Goal: Task Accomplishment & Management: Manage account settings

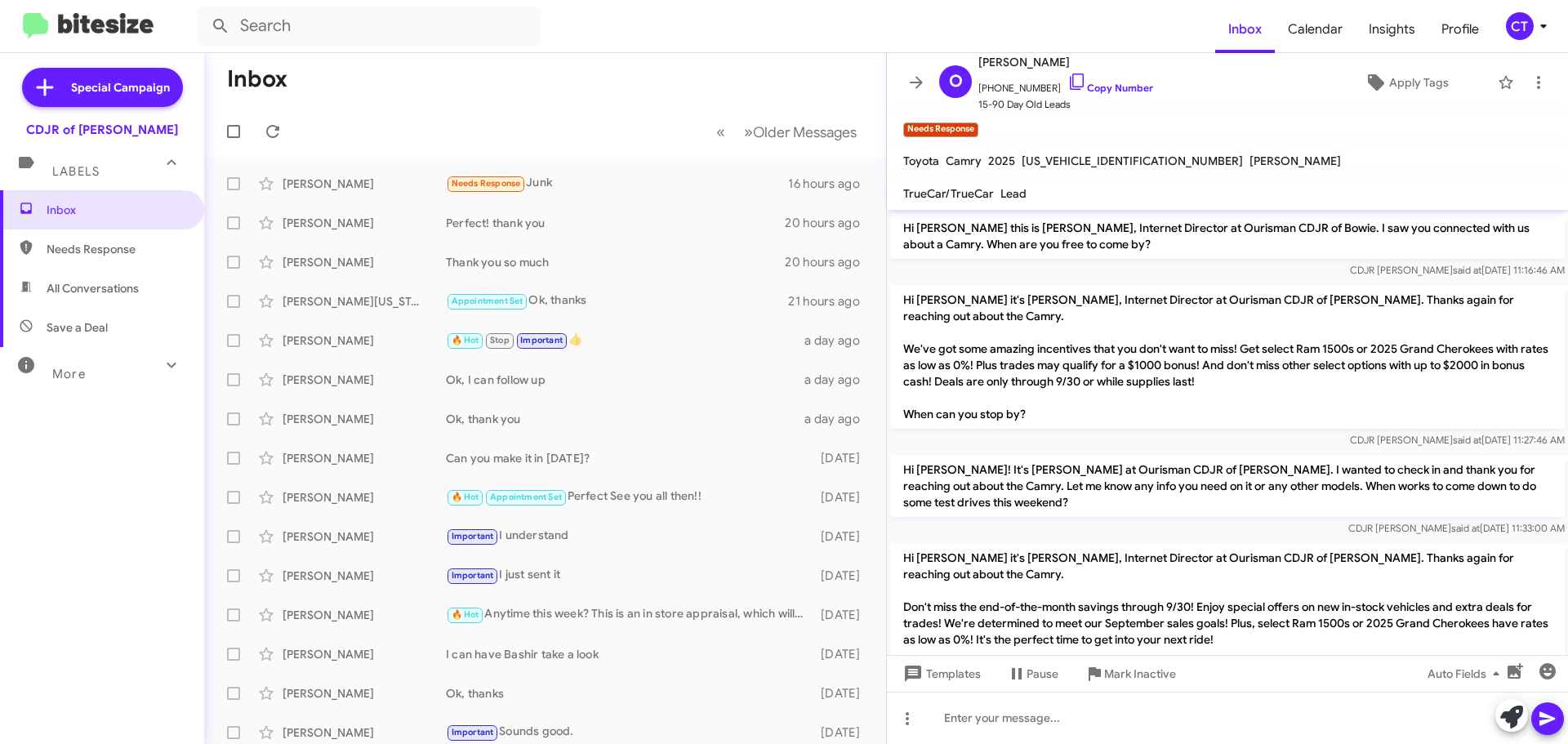
scroll to position [158, 0]
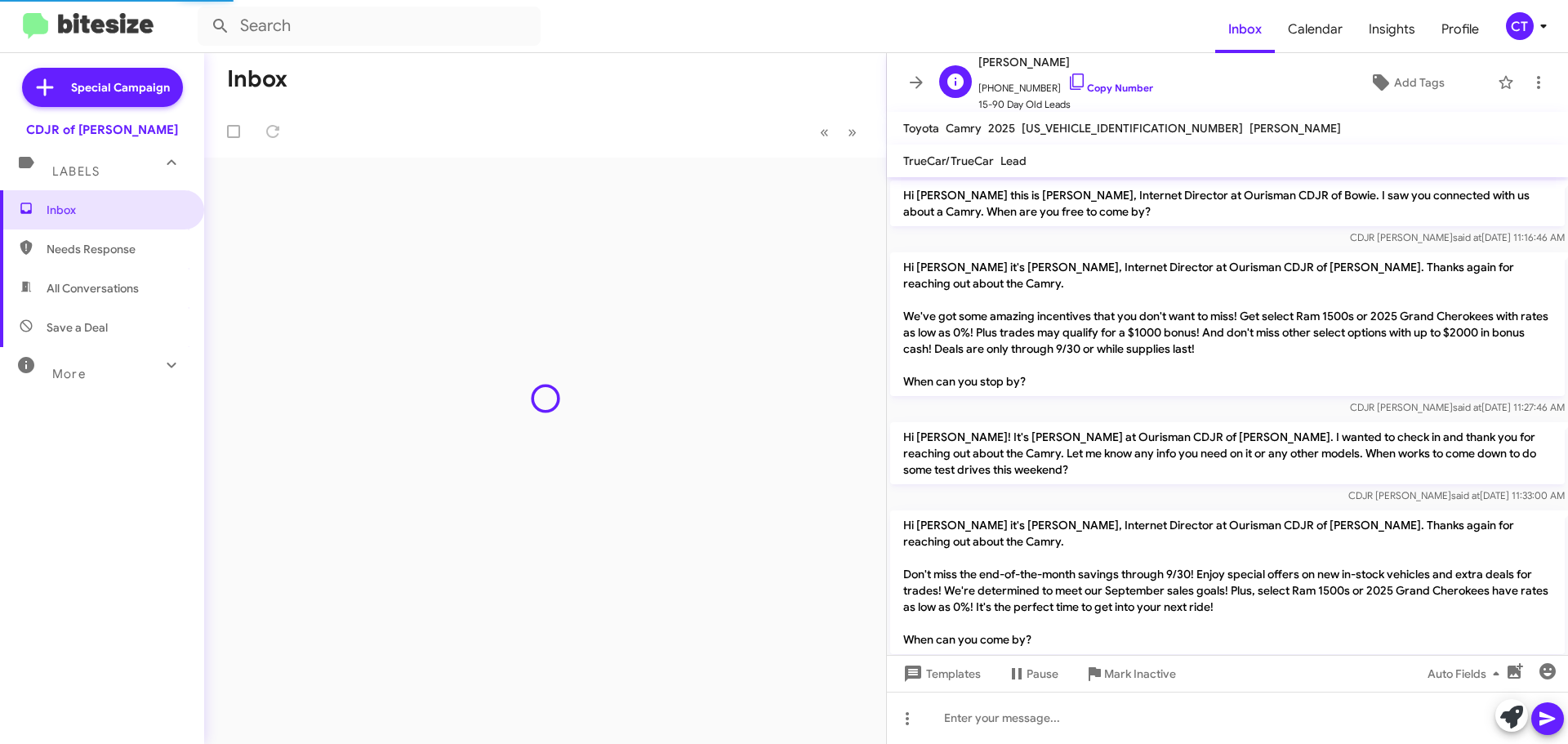
scroll to position [92, 0]
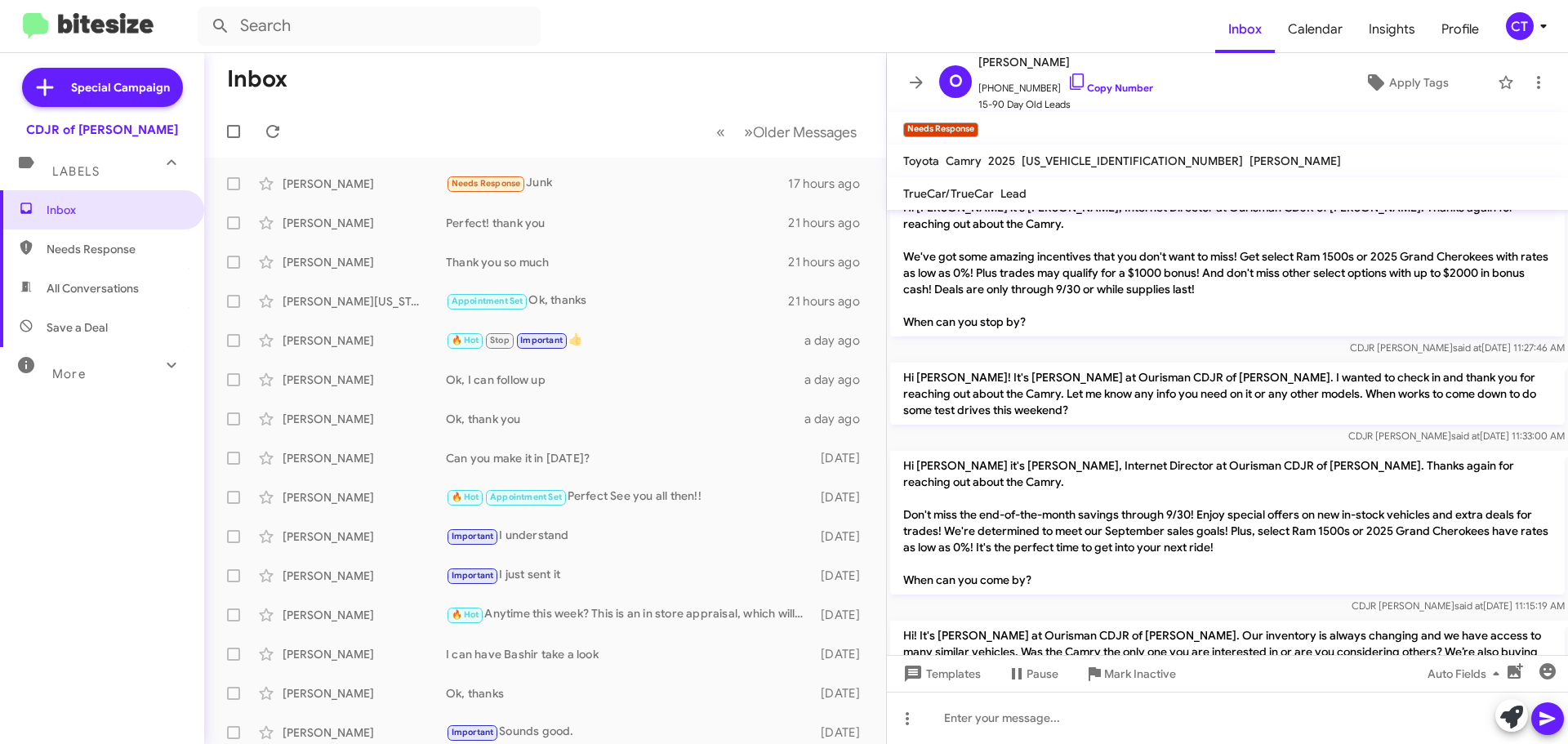
click at [1538, 24] on icon at bounding box center [1544, 25] width 20 height 20
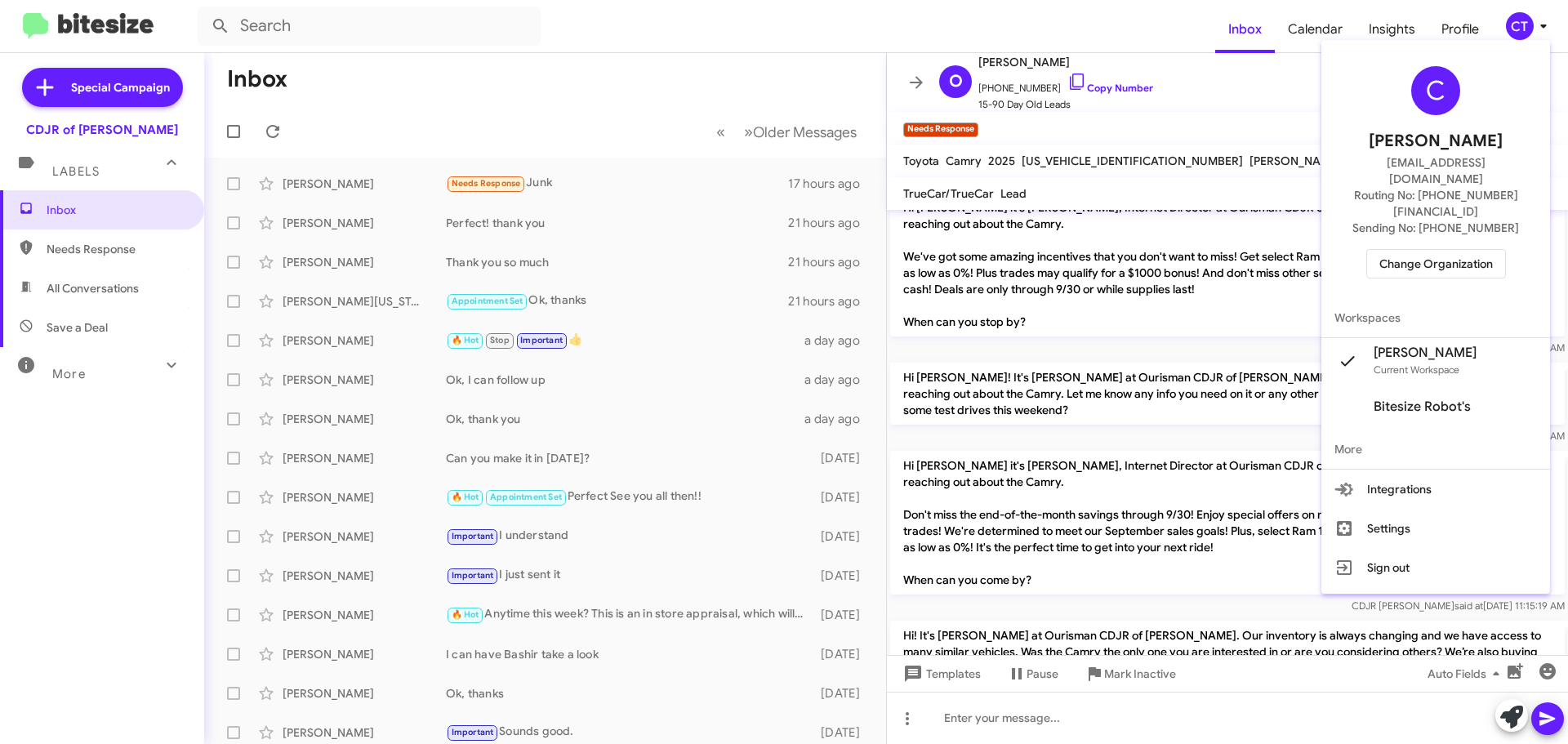
click at [1411, 250] on span "Change Organization" at bounding box center [1436, 264] width 114 height 28
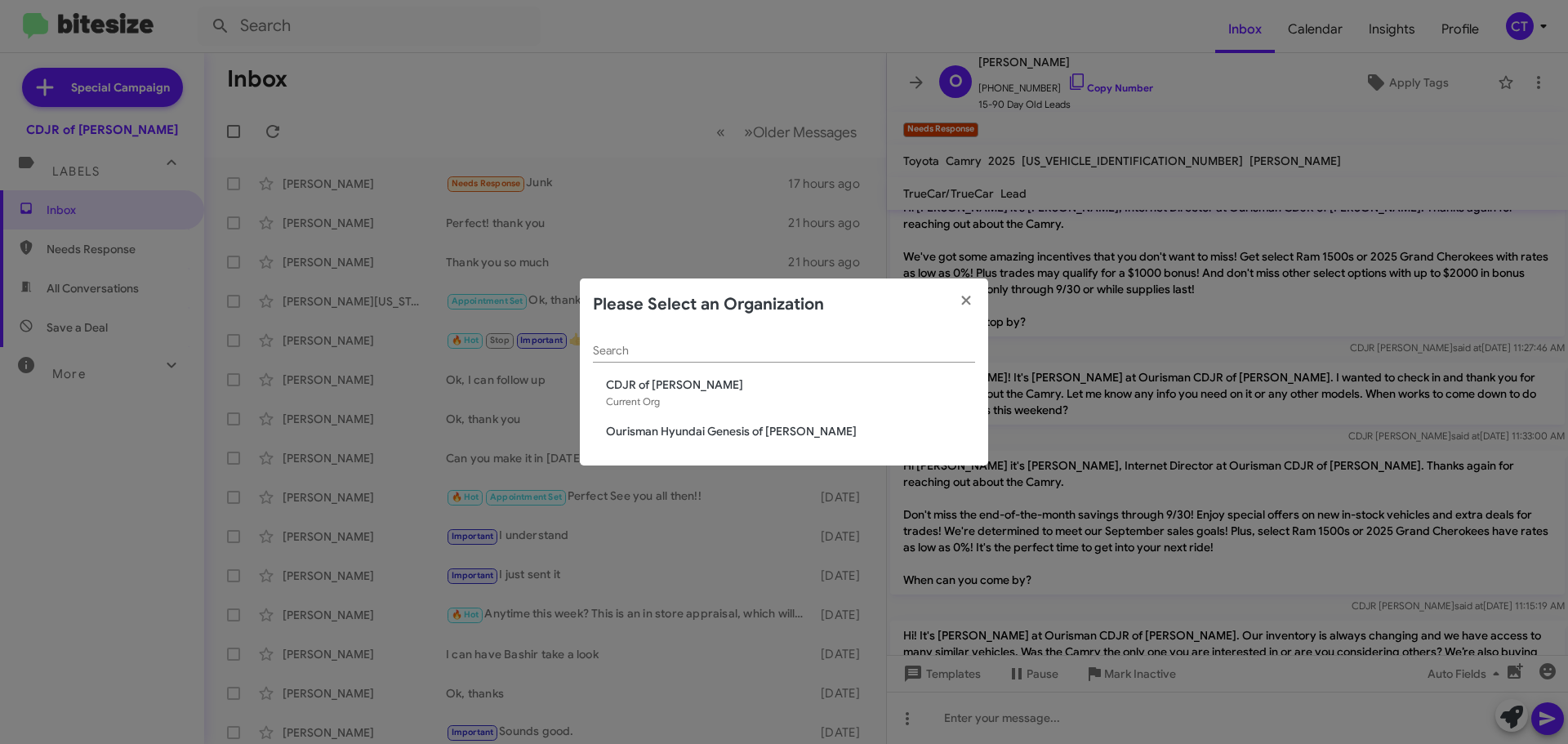
click at [679, 433] on span "Ourisman Hyundai Genesis of [PERSON_NAME]" at bounding box center [790, 430] width 369 height 16
